Goal: Task Accomplishment & Management: Complete application form

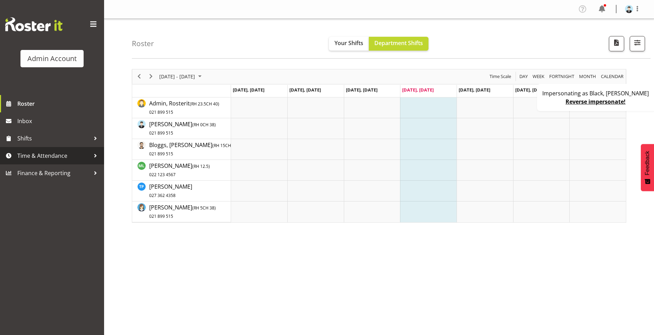
click at [41, 151] on span "Time & Attendance" at bounding box center [53, 156] width 73 height 10
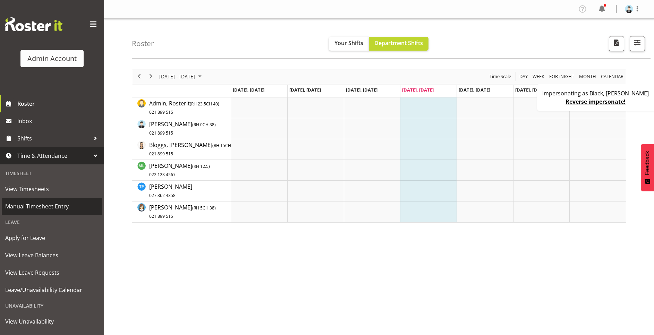
click at [46, 208] on span "Manual Timesheet Entry" at bounding box center [52, 206] width 94 height 10
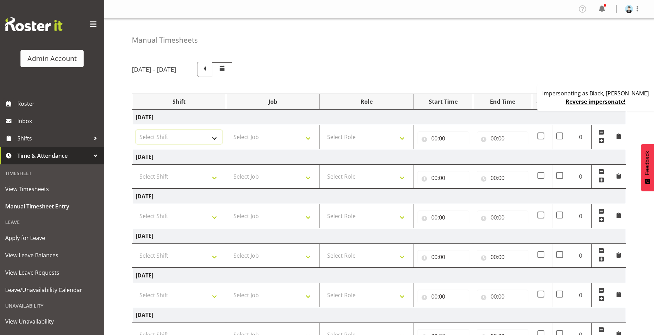
click at [171, 139] on select "Select Shift Manager One off shift Override Leave Regular Unknown Shift Welly H…" at bounding box center [179, 137] width 87 height 14
select select "67026"
click at [136, 130] on select "Select Shift Manager One off shift Override Leave Regular Unknown Shift Welly H…" at bounding box center [179, 137] width 87 height 14
click at [253, 134] on select "Select Job Construction Site 1" at bounding box center [273, 137] width 87 height 14
click at [349, 144] on select "Select Role Cook Waiter" at bounding box center [366, 137] width 87 height 14
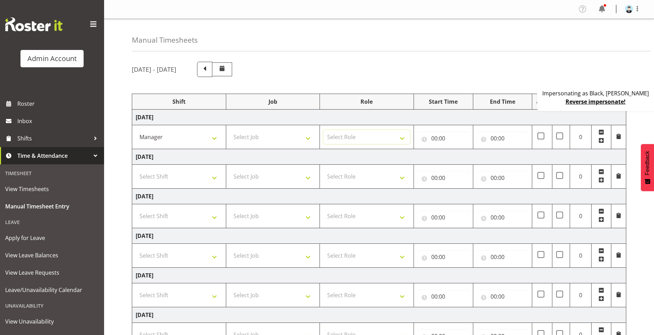
select select "1"
click at [323, 130] on select "Select Role Cook Waiter" at bounding box center [366, 137] width 87 height 14
click at [434, 140] on input "00:00" at bounding box center [443, 139] width 52 height 14
click at [465, 158] on select "00 01 02 03 04 05 06 07 08 09 10 11 12 13 14 15 16 17 18 19 20 21 22 23" at bounding box center [465, 157] width 16 height 14
select select "8"
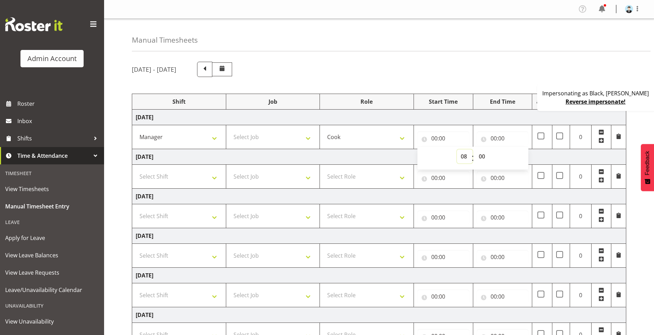
click at [457, 150] on select "00 01 02 03 04 05 06 07 08 09 10 11 12 13 14 15 16 17 18 19 20 21 22 23" at bounding box center [465, 157] width 16 height 14
type input "08:00"
click at [492, 135] on input "00:00" at bounding box center [503, 139] width 52 height 14
click at [520, 153] on select "00 01 02 03 04 05 06 07 08 09 10 11 12 13 14 15 16 17 18 19 20 21 22 23" at bounding box center [524, 157] width 16 height 14
select select "14"
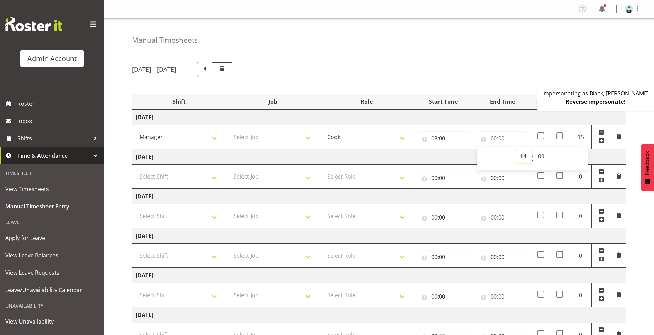
click at [516, 150] on select "00 01 02 03 04 05 06 07 08 09 10 11 12 13 14 15 16 17 18 19 20 21 22 23" at bounding box center [524, 157] width 16 height 14
type input "14:00"
click at [498, 84] on div "[DATE] - [DATE] Shift Job Role Start Time End Time awa OC Total [DATE] Manager …" at bounding box center [393, 241] width 522 height 369
click at [181, 181] on select "Select Shift Manager One off shift Override Leave Regular Unknown Shift Welly H…" at bounding box center [179, 177] width 87 height 14
select select "67459"
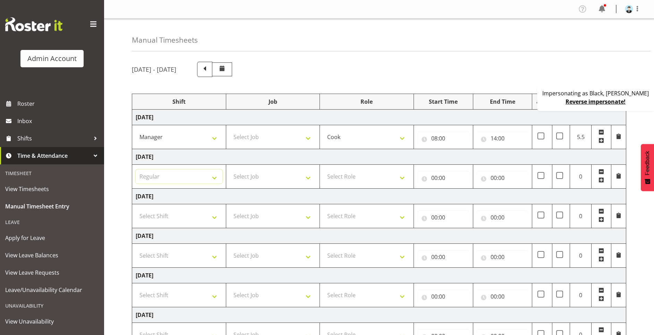
click at [136, 170] on select "Select Shift Manager One off shift Override Leave Regular Unknown Shift Welly H…" at bounding box center [179, 177] width 87 height 14
click at [247, 169] on td "Select Job Construction Site 1" at bounding box center [273, 177] width 94 height 24
click at [362, 179] on select "Select Role Cook Waiter" at bounding box center [366, 177] width 87 height 14
select select "2"
click at [323, 170] on select "Select Role Cook Waiter" at bounding box center [366, 177] width 87 height 14
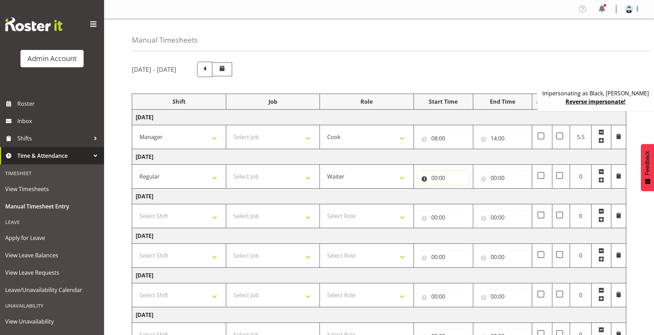
click at [435, 180] on input "00:00" at bounding box center [443, 178] width 52 height 14
click at [452, 190] on div "00 01 02 03 04 05 06 07 08 09 10 11 12 13 14 15 16 17 18 19 20 21 22 23 : 00 01…" at bounding box center [472, 197] width 111 height 17
click at [467, 198] on select "00 01 02 03 04 05 06 07 08 09 10 11 12 13 14 15 16 17 18 19 20 21 22 23" at bounding box center [465, 196] width 16 height 14
select select "8"
click at [457, 189] on select "00 01 02 03 04 05 06 07 08 09 10 11 12 13 14 15 16 17 18 19 20 21 22 23" at bounding box center [465, 196] width 16 height 14
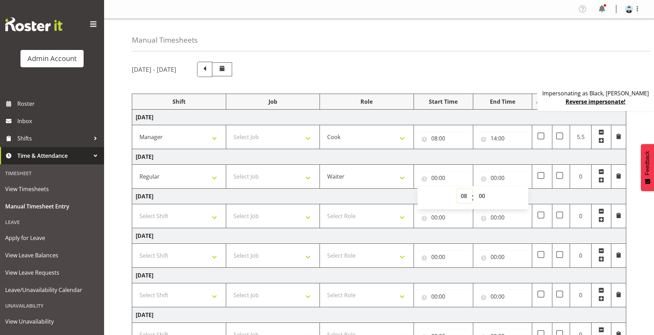
type input "08:00"
click at [494, 176] on input "00:00" at bounding box center [503, 178] width 52 height 14
drag, startPoint x: 526, startPoint y: 195, endPoint x: 526, endPoint y: 188, distance: 6.3
click at [526, 195] on select "00 01 02 03 04 05 06 07 08 09 10 11 12 13 14 15 16 17 18 19 20 21 22 23" at bounding box center [524, 196] width 16 height 14
select select "13"
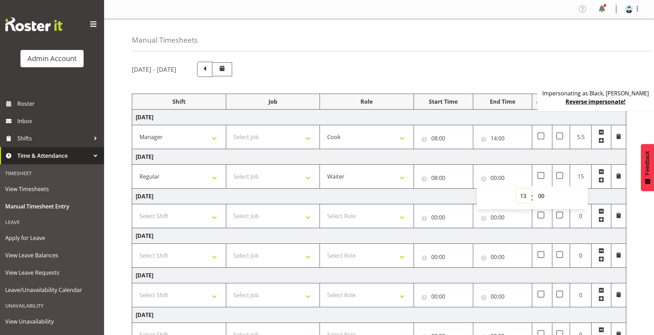
click at [516, 189] on select "00 01 02 03 04 05 06 07 08 09 10 11 12 13 14 15 16 17 18 19 20 21 22 23" at bounding box center [524, 196] width 16 height 14
type input "13:00"
click at [519, 161] on td "[DATE]" at bounding box center [379, 157] width 494 height 16
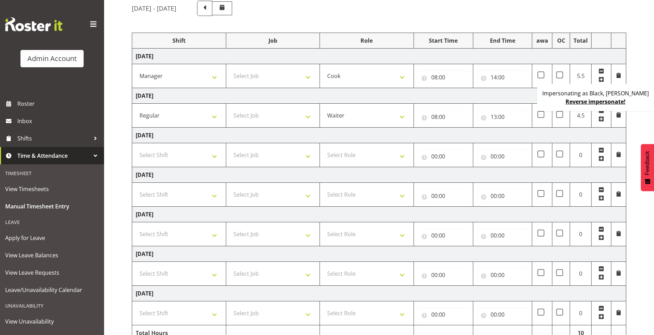
scroll to position [98, 0]
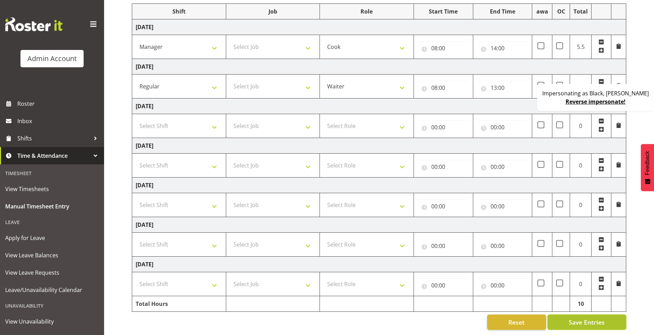
click at [585, 315] on button "Save Entries" at bounding box center [587, 322] width 79 height 15
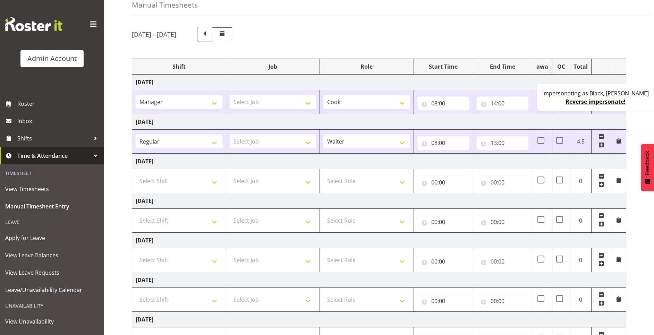
scroll to position [0, 0]
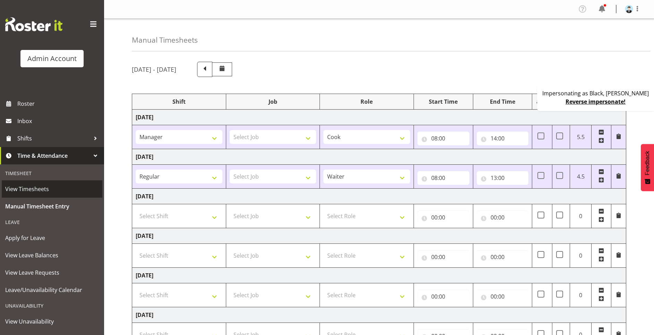
click at [36, 188] on span "View Timesheets" at bounding box center [52, 189] width 94 height 10
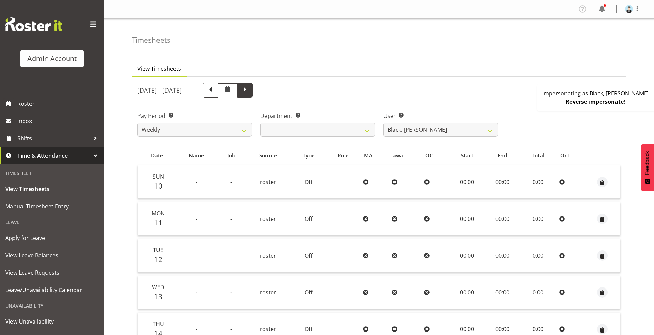
click at [249, 88] on span at bounding box center [244, 89] width 9 height 9
select select
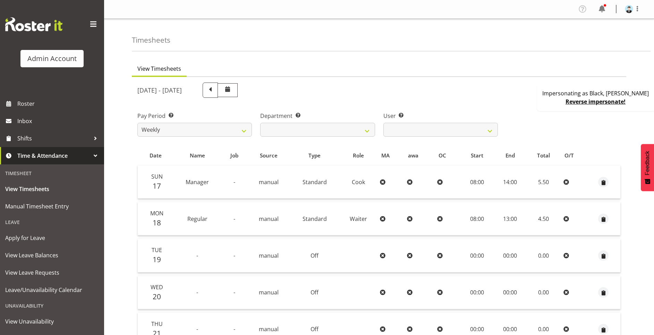
click at [603, 102] on link "Reverse impersonate!" at bounding box center [596, 102] width 60 height 8
